Goal: Task Accomplishment & Management: Manage account settings

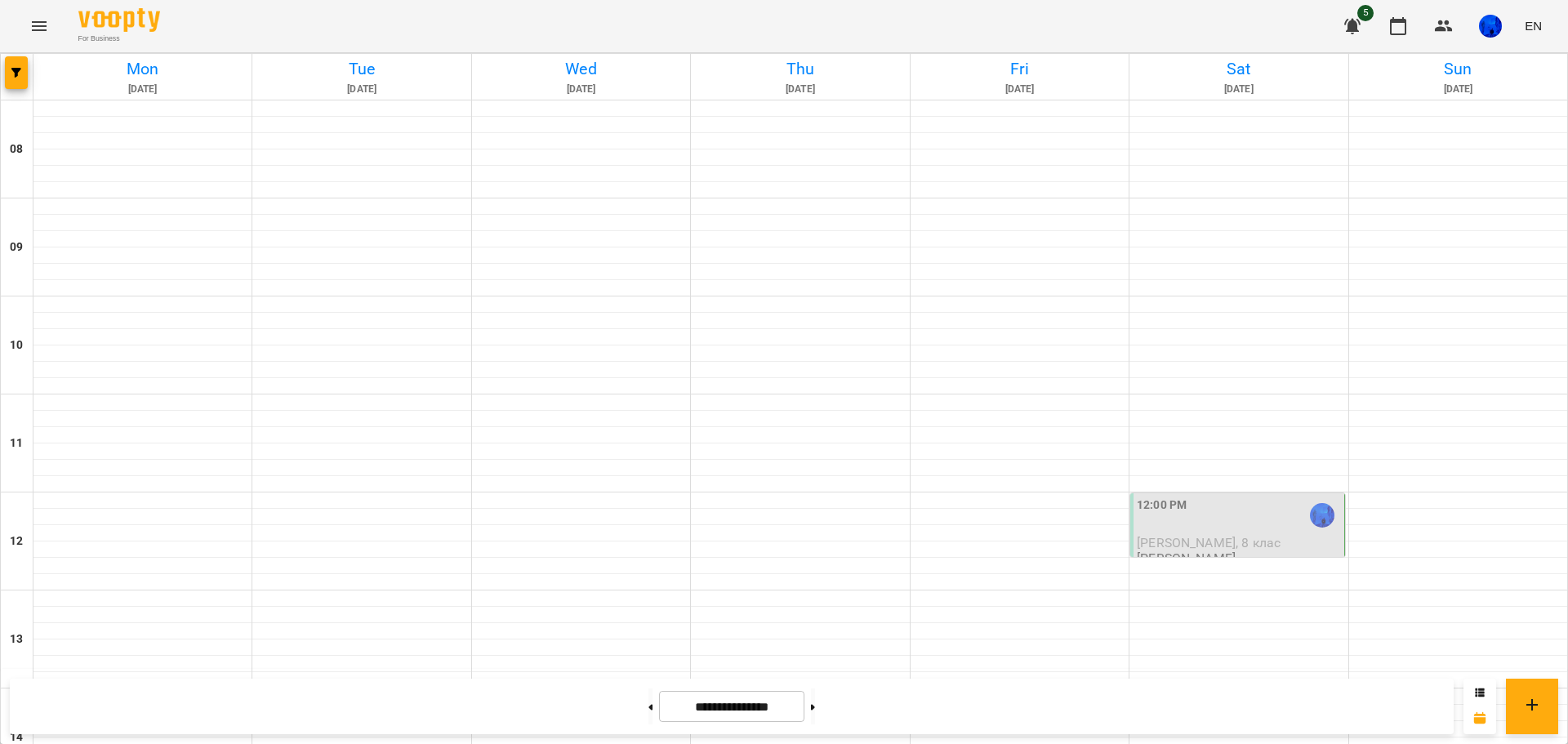
scroll to position [490, 0]
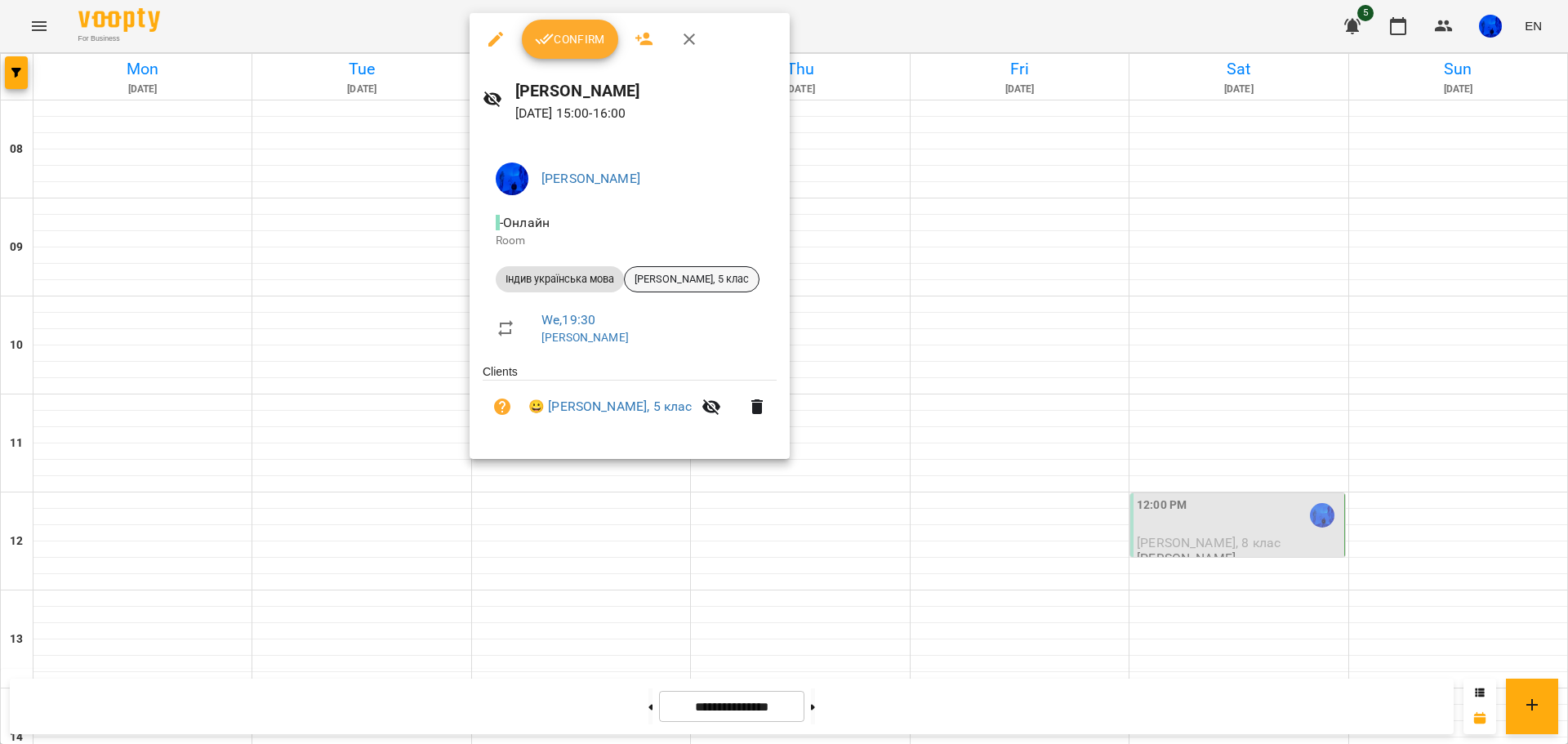
click at [665, 279] on span "[PERSON_NAME], 5 клас" at bounding box center [691, 279] width 134 height 14
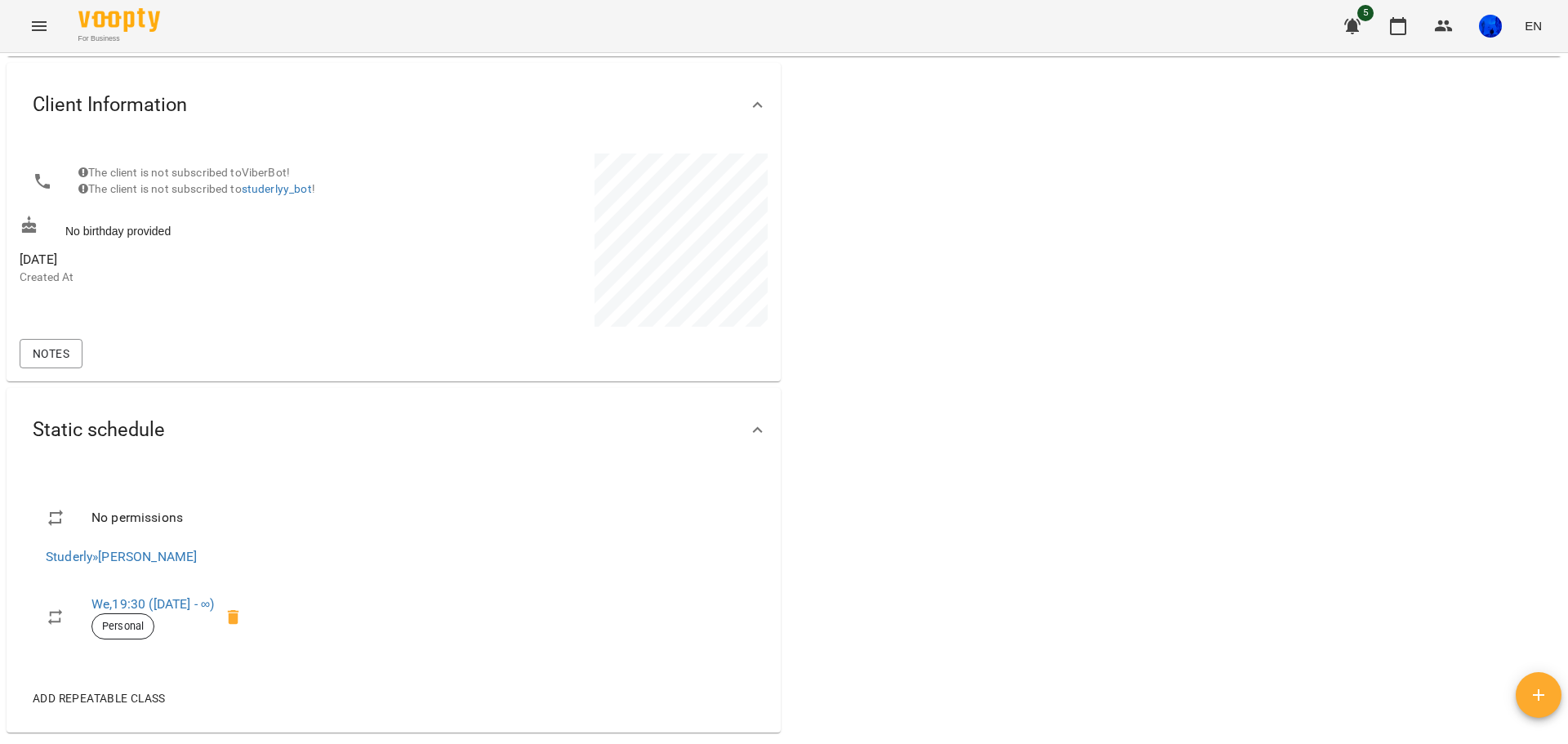
scroll to position [82, 0]
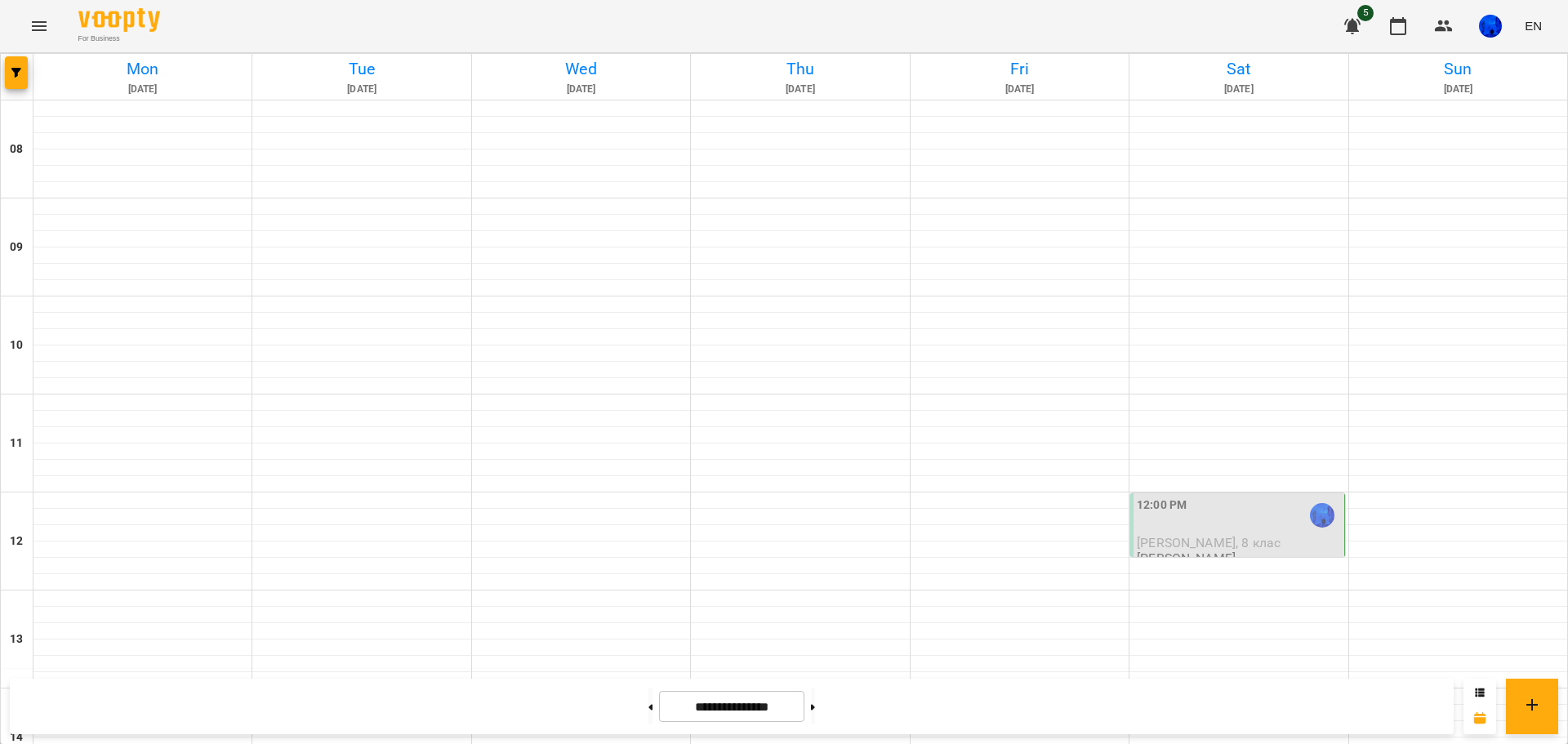
scroll to position [408, 0]
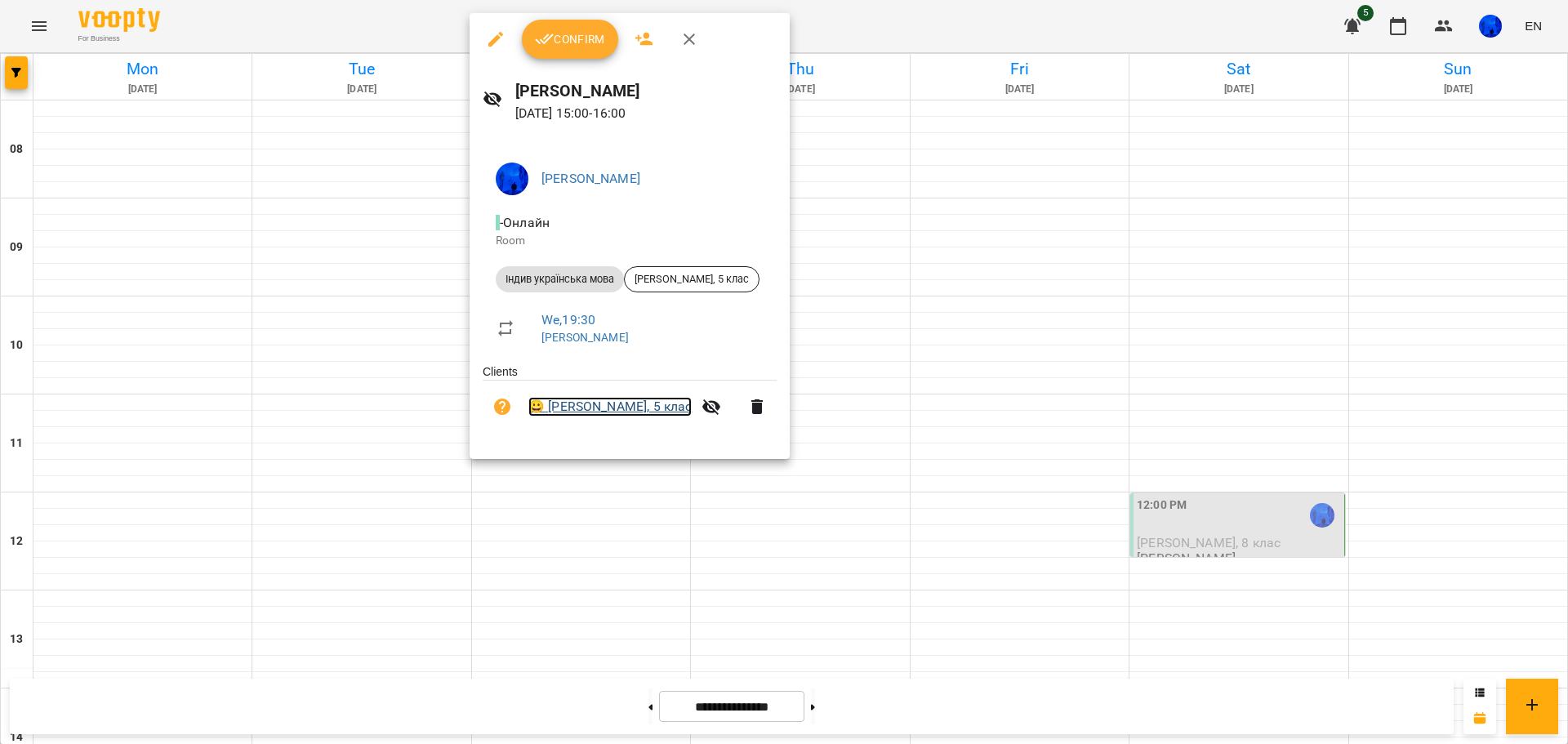
click at [625, 405] on link "😀 [PERSON_NAME], 5 клас" at bounding box center [610, 407] width 164 height 20
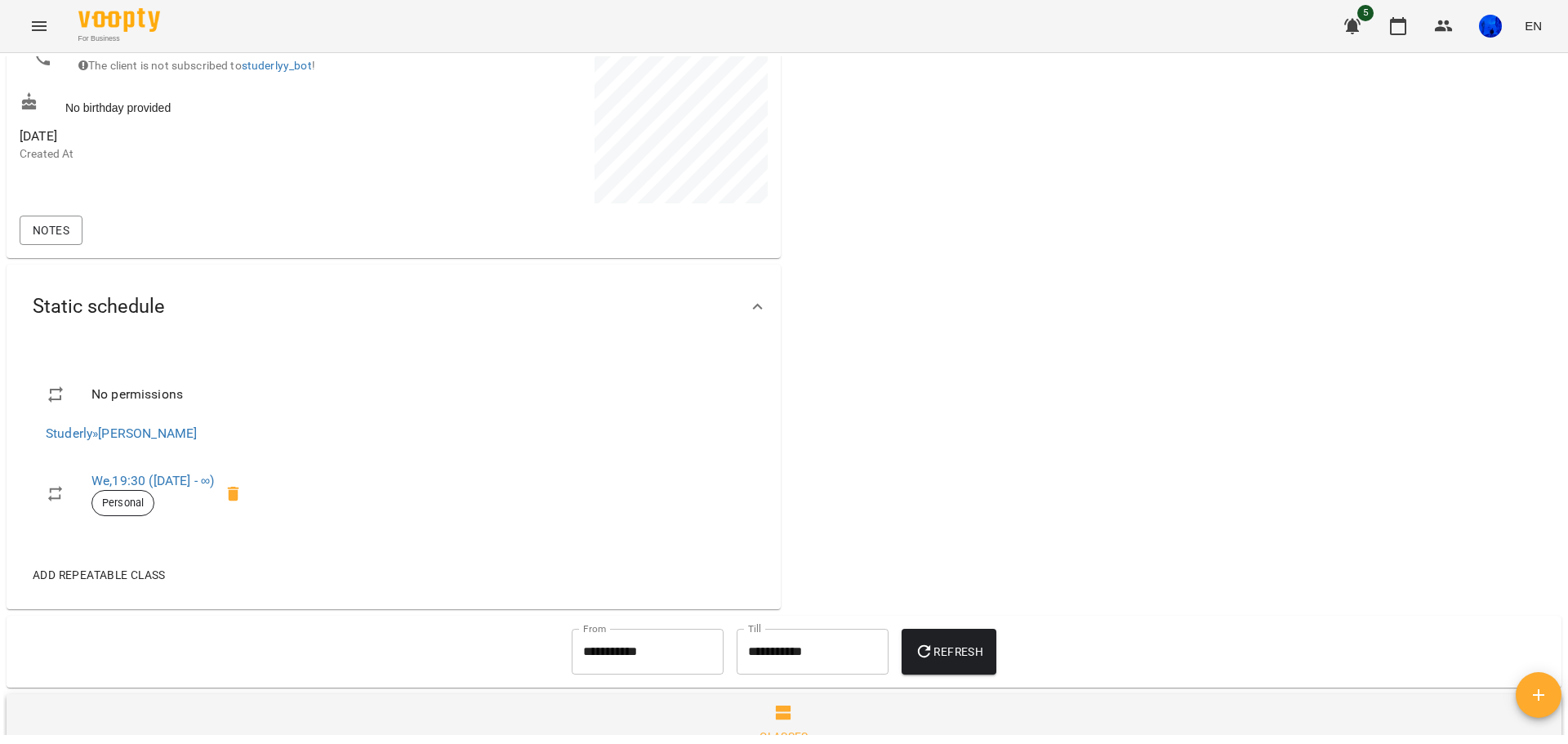
scroll to position [245, 0]
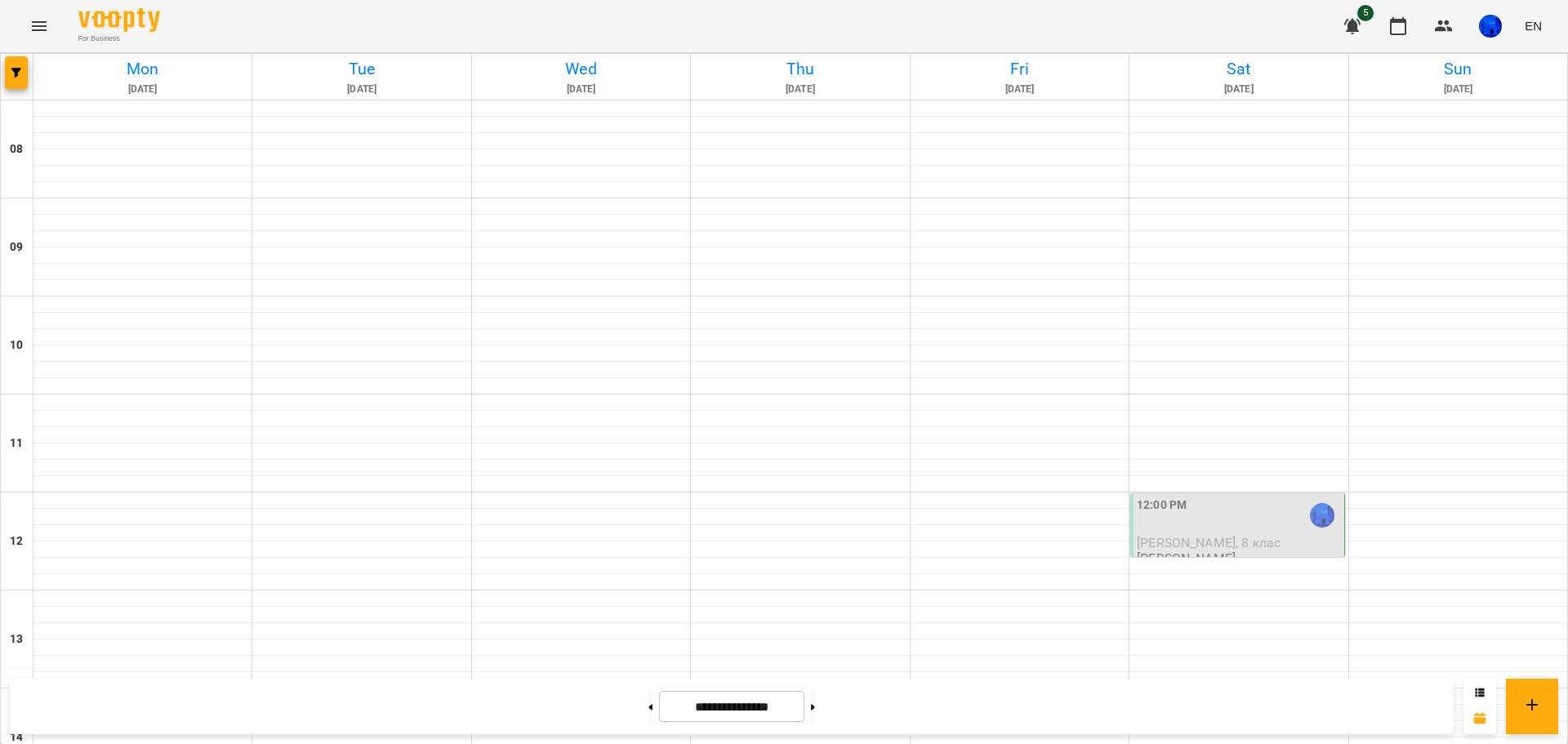
scroll to position [735, 0]
